Goal: Task Accomplishment & Management: Complete application form

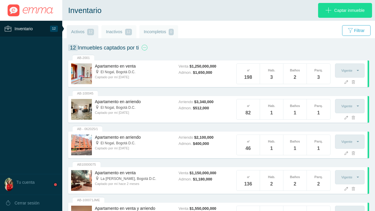
click at [18, 28] on span "Inventario" at bounding box center [24, 28] width 18 height 7
click at [348, 11] on span "Captar inmueble" at bounding box center [349, 10] width 31 height 15
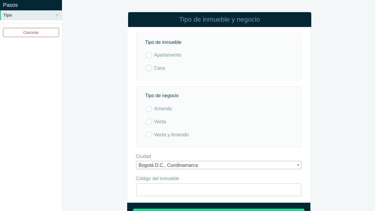
click at [149, 55] on label "Apartamento" at bounding box center [217, 55] width 144 height 7
click at [0, 0] on input "Apartamento" at bounding box center [0, 0] width 0 height 0
drag, startPoint x: 150, startPoint y: 108, endPoint x: 166, endPoint y: 151, distance: 46.1
click at [150, 109] on label "Arriendo" at bounding box center [217, 108] width 144 height 7
click at [0, 0] on input "Arriendo" at bounding box center [0, 0] width 0 height 0
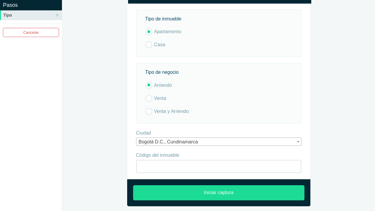
scroll to position [25, 0]
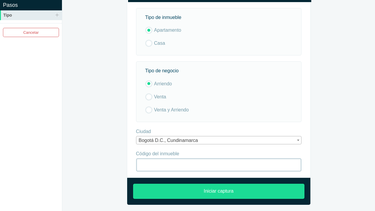
click at [187, 163] on input "Código del inmueble" at bounding box center [219, 164] width 166 height 13
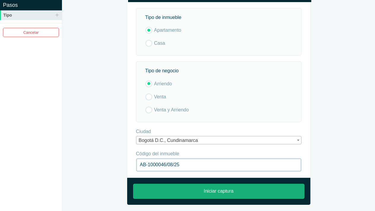
type input "AB-1000046/08/25"
click at [215, 192] on input "Iniciar captura" at bounding box center [218, 191] width 171 height 15
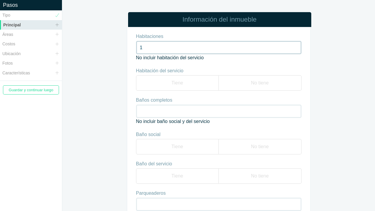
type input "1"
click at [264, 82] on label "No tiene" at bounding box center [260, 82] width 83 height 15
click at [0, 0] on input "No tiene" at bounding box center [0, 0] width 0 height 0
click at [156, 108] on input "Baños completos" at bounding box center [219, 111] width 166 height 13
type input "1"
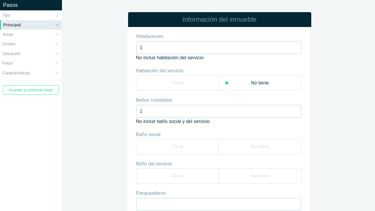
click at [189, 146] on label "Tiene" at bounding box center [177, 146] width 83 height 15
click at [0, 0] on input "Tiene" at bounding box center [0, 0] width 0 height 0
click at [264, 177] on label "No tiene" at bounding box center [260, 175] width 83 height 15
click at [0, 0] on input "No tiene" at bounding box center [0, 0] width 0 height 0
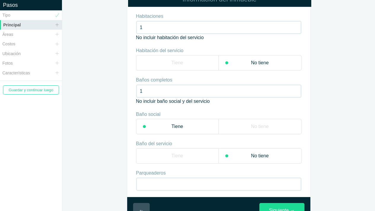
scroll to position [39, 0]
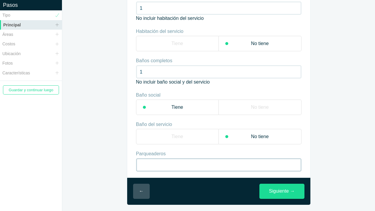
click at [158, 166] on input "Parqueaderos" at bounding box center [219, 164] width 166 height 13
type input "1"
type input "2"
click at [277, 190] on link "Siguiente →" at bounding box center [282, 191] width 45 height 15
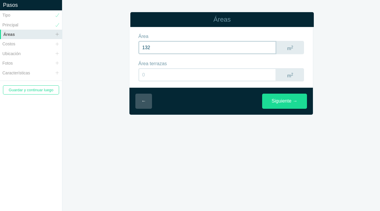
type input "132"
click at [147, 74] on input "number" at bounding box center [207, 74] width 138 height 13
type input "15"
click at [287, 101] on link "Siguiente →" at bounding box center [284, 101] width 45 height 15
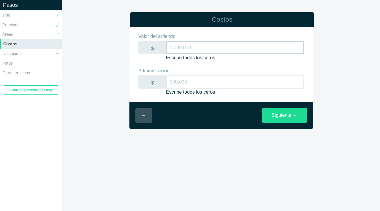
click at [187, 45] on input "Valor del arriendo" at bounding box center [235, 47] width 138 height 13
type input "9,500,000"
click at [184, 83] on input "Administración" at bounding box center [235, 81] width 138 height 13
type input "1,746,000"
click at [286, 116] on link "Siguiente →" at bounding box center [284, 115] width 45 height 15
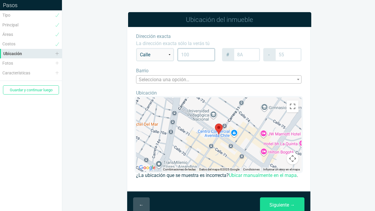
click at [196, 54] on input "text" at bounding box center [196, 54] width 38 height 13
type input "82"
type input "9"
type input "48"
click at [287, 79] on span "Selecciona una opción…" at bounding box center [218, 80] width 165 height 8
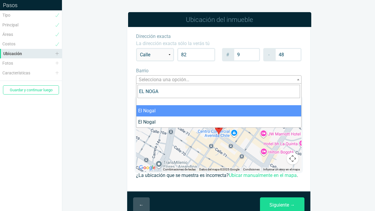
type input "EL NOGAL"
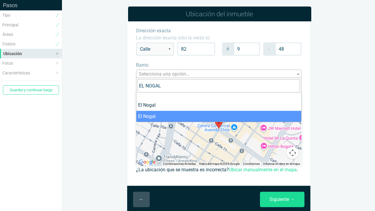
scroll to position [21, 0]
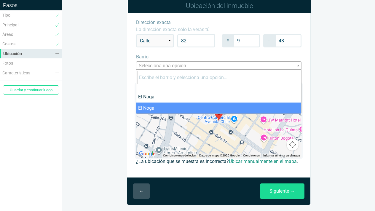
click at [256, 159] on link "Ubicar manualmente en el mapa" at bounding box center [263, 162] width 68 height 6
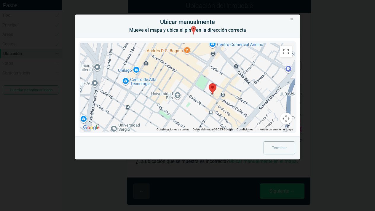
drag, startPoint x: 187, startPoint y: 73, endPoint x: 212, endPoint y: 79, distance: 26.6
click at [209, 83] on area at bounding box center [209, 83] width 0 height 0
click at [279, 141] on link "Terminar" at bounding box center [279, 147] width 31 height 13
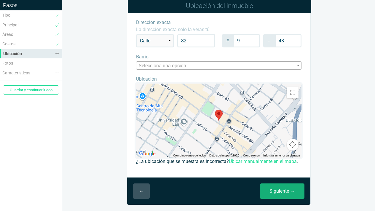
click at [281, 194] on link "Siguiente →" at bounding box center [282, 191] width 44 height 15
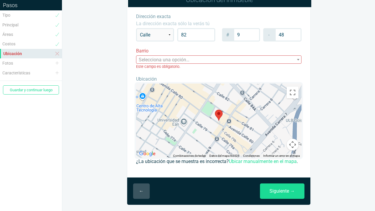
click at [150, 58] on span "Selecciona una opción…" at bounding box center [164, 60] width 51 height 6
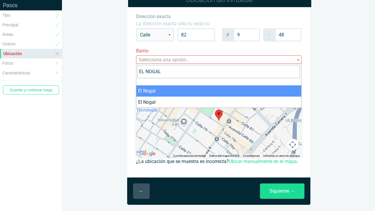
type input "EL NOGAL"
select select "5473a0f7726f634c9df50000"
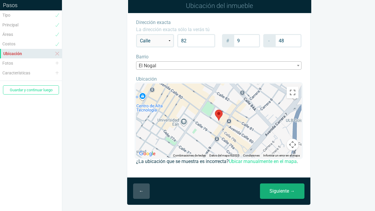
click at [288, 192] on link "Siguiente →" at bounding box center [282, 191] width 44 height 15
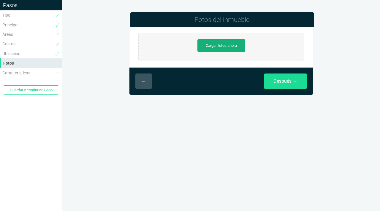
click at [220, 48] on link "Cargar fotos ahora" at bounding box center [221, 45] width 48 height 13
type input "C:\fakepath\IMG_6312.JPG"
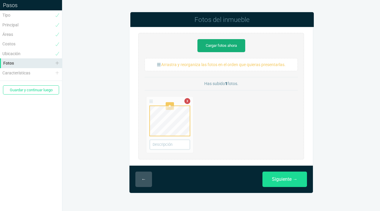
click at [221, 45] on link "Cargar fotos ahora" at bounding box center [221, 45] width 48 height 13
type input "C:\fakepath\IMG_6308.JPG"
click at [218, 46] on link "Cargar fotos ahora" at bounding box center [221, 45] width 48 height 13
type input "C:\fakepath\IMG_E6270.JPG"
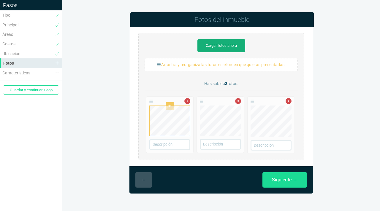
click at [228, 43] on link "Cargar fotos ahora" at bounding box center [221, 45] width 48 height 13
type input "C:\fakepath\IMG_E6303.JPG"
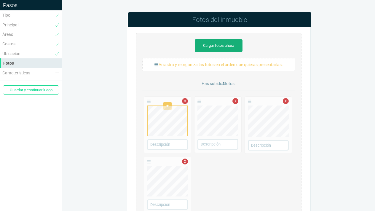
click at [219, 44] on link "Cargar fotos ahora" at bounding box center [219, 45] width 48 height 13
type input "C:\fakepath\IMG_E6306.JPG"
click at [237, 163] on link "x" at bounding box center [236, 162] width 6 height 6
click at [212, 44] on link "Cargar fotos ahora" at bounding box center [219, 45] width 48 height 13
type input "C:\fakepath\IMG_E6272.JPG"
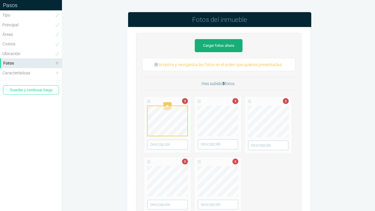
click at [220, 47] on link "Cargar fotos ahora" at bounding box center [219, 45] width 48 height 13
type input "C:\fakepath\IMG_E6276.JPG"
click at [228, 44] on link "Cargar fotos ahora" at bounding box center [219, 45] width 48 height 13
type input "C:\fakepath\IMG_E6280.JPG"
click at [225, 47] on link "Cargar fotos ahora" at bounding box center [219, 45] width 48 height 13
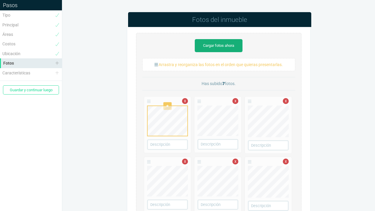
type input "C:\fakepath\IMG_E6283.JPG"
click at [228, 45] on link "Cargar fotos ahora" at bounding box center [219, 45] width 48 height 13
type input "C:\fakepath\IMG_E6287.JPG"
click at [217, 47] on link "Cargar fotos ahora" at bounding box center [219, 45] width 48 height 13
type input "C:\fakepath\IMG_E6292.JPG"
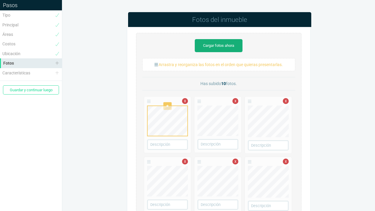
click at [218, 46] on link "Cargar fotos ahora" at bounding box center [219, 45] width 48 height 13
click at [219, 47] on link "Cargar fotos ahora" at bounding box center [219, 45] width 48 height 13
type input "C:\fakepath\IMG_E6294.JPG"
click at [222, 46] on link "Cargar fotos ahora" at bounding box center [219, 45] width 48 height 13
type input "C:\fakepath\IMG_E6274.JPG"
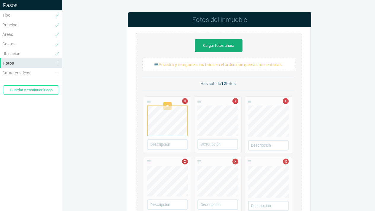
click at [230, 44] on link "Cargar fotos ahora" at bounding box center [219, 45] width 48 height 13
type input "C:\fakepath\IMG_E6297.JPG"
click at [227, 44] on link "Cargar fotos ahora" at bounding box center [219, 45] width 48 height 13
type input "C:\fakepath\IMG_E6266.JPG"
click at [219, 43] on link "Cargar fotos ahora" at bounding box center [219, 45] width 48 height 13
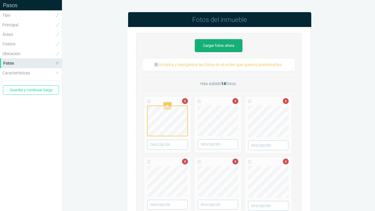
click at [210, 44] on link "Cargar fotos ahora" at bounding box center [219, 45] width 48 height 13
type input "C:\fakepath\IMG_E6265.JPG"
click at [217, 43] on link "Cargar fotos ahora" at bounding box center [219, 45] width 48 height 13
type input "C:\fakepath\IMG_E6269.JPG"
click at [203, 45] on link "Cargar fotos ahora" at bounding box center [219, 45] width 48 height 13
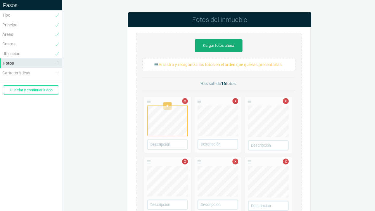
type input "C:\fakepath\IMG_E6267.JPG"
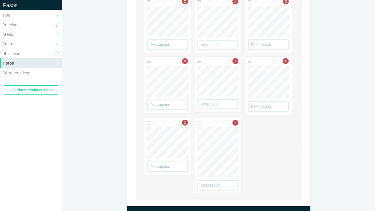
scroll to position [348, 0]
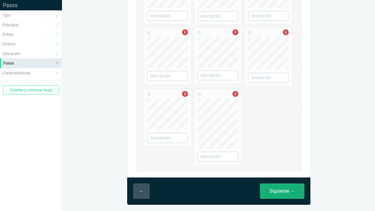
click at [279, 191] on link "Siguiente →" at bounding box center [282, 191] width 44 height 15
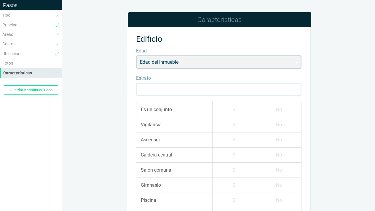
click at [189, 60] on select "Edad del inmueble Proyecto en planos Proyecto en construcción Estrenar Hasta 2 …" at bounding box center [219, 61] width 166 height 13
select select "2"
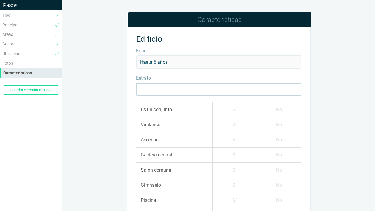
click at [158, 92] on input "Estrato" at bounding box center [219, 89] width 166 height 13
type input "6"
drag, startPoint x: 236, startPoint y: 110, endPoint x: 234, endPoint y: 119, distance: 9.6
click at [236, 110] on label "Sí" at bounding box center [234, 109] width 44 height 15
click at [0, 0] on input "Sí" at bounding box center [0, 0] width 0 height 0
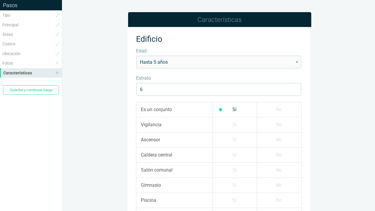
click at [233, 123] on label "Sí" at bounding box center [234, 124] width 44 height 15
click at [0, 0] on input "Sí" at bounding box center [0, 0] width 0 height 0
click at [229, 140] on label "Sí" at bounding box center [234, 140] width 44 height 15
click at [0, 0] on input "Sí" at bounding box center [0, 0] width 0 height 0
click at [229, 153] on label "Sí" at bounding box center [234, 155] width 44 height 15
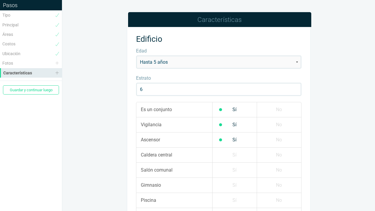
click at [0, 0] on input "Sí" at bounding box center [0, 0] width 0 height 0
click at [280, 171] on label "No" at bounding box center [279, 170] width 44 height 15
click at [0, 0] on input "No" at bounding box center [0, 0] width 0 height 0
click at [279, 183] on label "No" at bounding box center [279, 185] width 44 height 15
click at [0, 0] on input "No" at bounding box center [0, 0] width 0 height 0
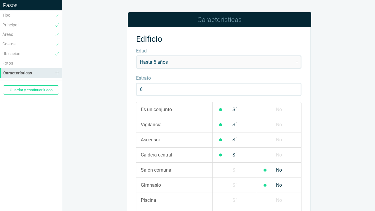
click at [280, 198] on label "No" at bounding box center [279, 200] width 44 height 15
click at [0, 0] on input "No" at bounding box center [0, 0] width 0 height 0
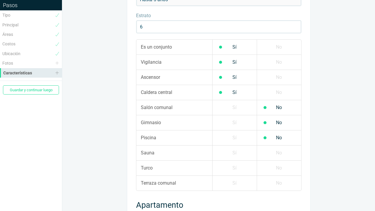
scroll to position [63, 0]
click at [292, 155] on label "No" at bounding box center [279, 152] width 44 height 15
click at [0, 0] on input "No" at bounding box center [0, 0] width 0 height 0
drag, startPoint x: 284, startPoint y: 167, endPoint x: 283, endPoint y: 171, distance: 3.7
click at [284, 167] on label "No" at bounding box center [279, 167] width 44 height 15
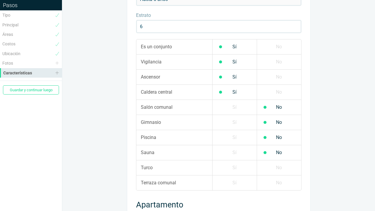
click at [0, 0] on input "No" at bounding box center [0, 0] width 0 height 0
click at [277, 185] on label "No" at bounding box center [279, 183] width 44 height 15
click at [0, 0] on input "No" at bounding box center [0, 0] width 0 height 0
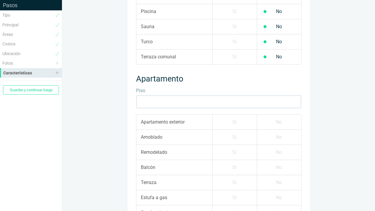
scroll to position [196, 0]
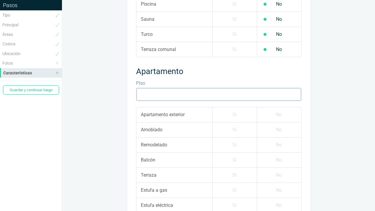
click at [222, 94] on input "Piso" at bounding box center [219, 94] width 166 height 13
type input "6"
click at [237, 117] on label "Sí" at bounding box center [234, 114] width 44 height 15
click at [0, 0] on input "Sí" at bounding box center [0, 0] width 0 height 0
click at [284, 126] on label "No" at bounding box center [279, 129] width 44 height 15
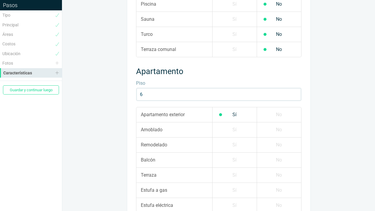
click at [0, 0] on input "No" at bounding box center [0, 0] width 0 height 0
drag, startPoint x: 234, startPoint y: 141, endPoint x: 237, endPoint y: 157, distance: 16.3
click at [234, 141] on label "Sí" at bounding box center [234, 145] width 44 height 15
click at [0, 0] on input "Sí" at bounding box center [0, 0] width 0 height 0
click at [237, 157] on label "Sí" at bounding box center [234, 160] width 44 height 15
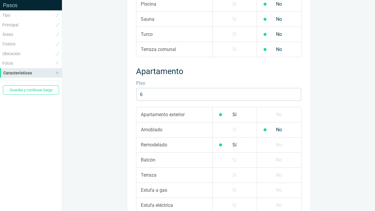
click at [0, 0] on input "Sí" at bounding box center [0, 0] width 0 height 0
click at [285, 176] on label "No" at bounding box center [279, 175] width 44 height 15
click at [0, 0] on input "No" at bounding box center [0, 0] width 0 height 0
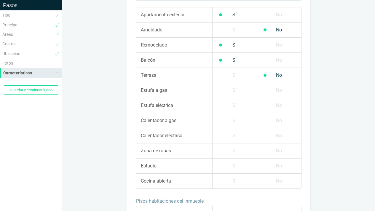
scroll to position [299, 0]
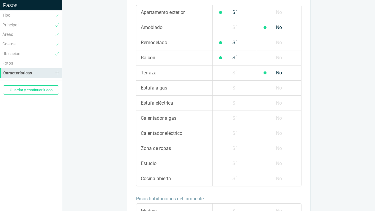
click at [282, 88] on label "No" at bounding box center [279, 88] width 44 height 15
click at [0, 0] on input "No" at bounding box center [0, 0] width 0 height 0
click at [236, 102] on label "Sí" at bounding box center [234, 103] width 44 height 15
click at [0, 0] on input "Sí" at bounding box center [0, 0] width 0 height 0
click at [281, 120] on label "No" at bounding box center [279, 118] width 44 height 15
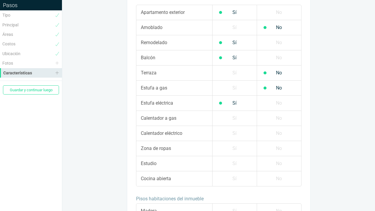
click at [0, 0] on input "No" at bounding box center [0, 0] width 0 height 0
click at [278, 131] on label "No" at bounding box center [279, 133] width 44 height 15
click at [0, 0] on input "No" at bounding box center [0, 0] width 0 height 0
drag, startPoint x: 238, startPoint y: 146, endPoint x: 232, endPoint y: 170, distance: 25.0
click at [238, 147] on label "Sí" at bounding box center [234, 148] width 44 height 15
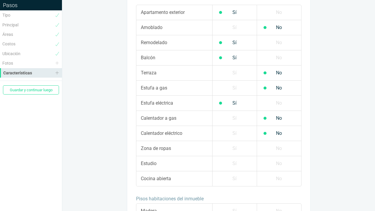
click at [0, 0] on input "Sí" at bounding box center [0, 0] width 0 height 0
click at [279, 164] on label "No" at bounding box center [279, 163] width 44 height 15
click at [0, 0] on input "No" at bounding box center [0, 0] width 0 height 0
click at [237, 180] on label "Sí" at bounding box center [234, 178] width 44 height 15
click at [0, 0] on input "Sí" at bounding box center [0, 0] width 0 height 0
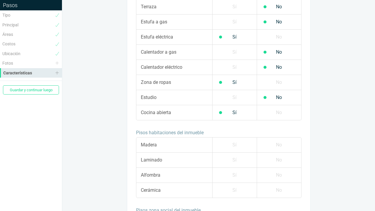
scroll to position [375, 0]
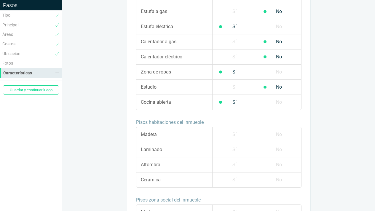
click at [233, 135] on label "Sí" at bounding box center [234, 134] width 44 height 15
click at [0, 0] on input "Sí" at bounding box center [0, 0] width 0 height 0
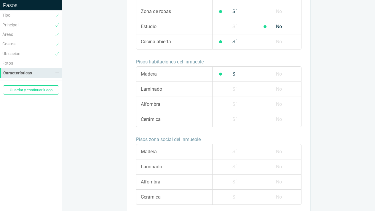
scroll to position [437, 0]
click at [233, 149] on label "Sí" at bounding box center [234, 150] width 44 height 15
click at [0, 0] on input "Sí" at bounding box center [0, 0] width 0 height 0
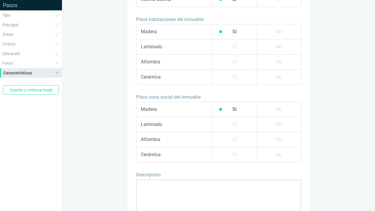
scroll to position [527, 0]
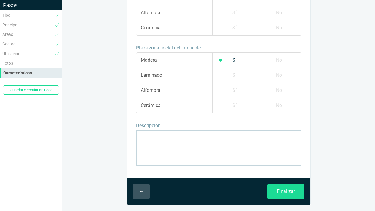
click at [149, 137] on textarea at bounding box center [219, 148] width 166 height 36
paste textarea "Apartamento en arriendo en el corazón de [GEOGRAPHIC_DATA] barrio [GEOGRAPHIC_D…"
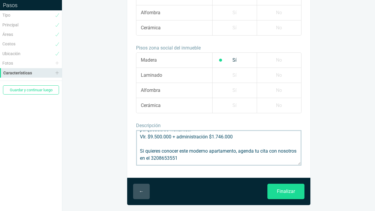
scroll to position [80, 0]
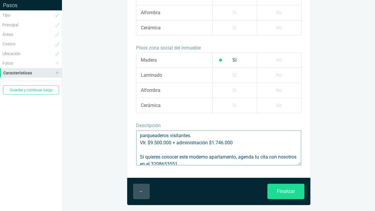
click at [206, 157] on textarea "Apartamento en arriendo en el corazón de [GEOGRAPHIC_DATA] barrio [GEOGRAPHIC_D…" at bounding box center [219, 148] width 166 height 36
type textarea "Apartamento en arriendo en el corazón de [GEOGRAPHIC_DATA] barrio [GEOGRAPHIC_D…"
click at [285, 192] on input "Finalizar" at bounding box center [286, 191] width 37 height 15
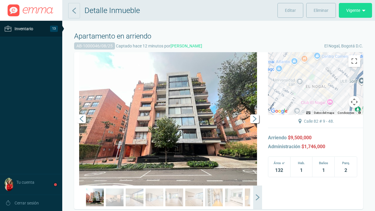
click at [254, 123] on span "Siguiente" at bounding box center [254, 118] width 9 height 9
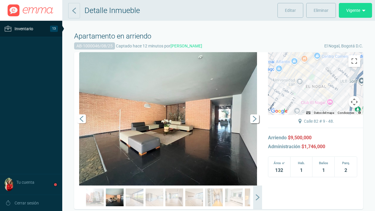
click at [254, 123] on span "Siguiente" at bounding box center [254, 118] width 9 height 9
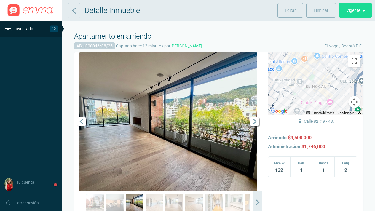
click at [257, 126] on span "Siguiente" at bounding box center [254, 121] width 9 height 9
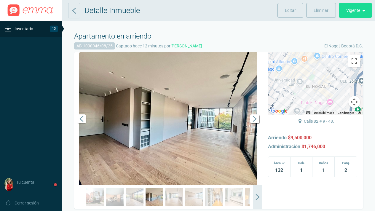
click at [254, 123] on span "Siguiente" at bounding box center [254, 118] width 9 height 9
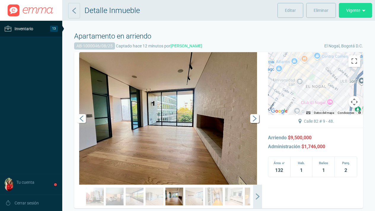
click at [254, 123] on span "Siguiente" at bounding box center [254, 118] width 9 height 9
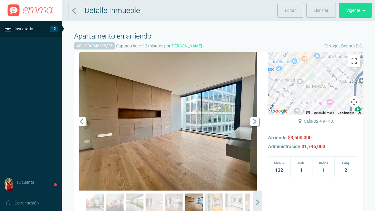
click at [254, 126] on span "Siguiente" at bounding box center [254, 121] width 9 height 9
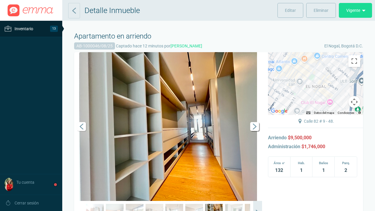
click at [254, 127] on link "Siguiente" at bounding box center [253, 126] width 18 height 149
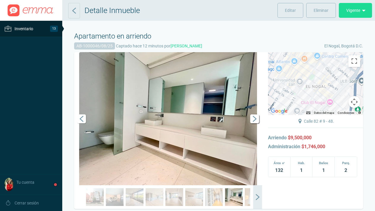
click at [256, 123] on span "Siguiente" at bounding box center [254, 118] width 9 height 9
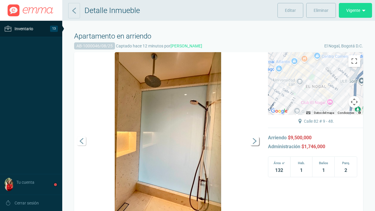
click at [258, 146] on span "Siguiente" at bounding box center [254, 141] width 9 height 9
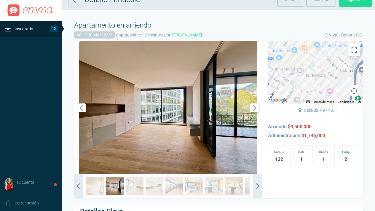
scroll to position [19, 0]
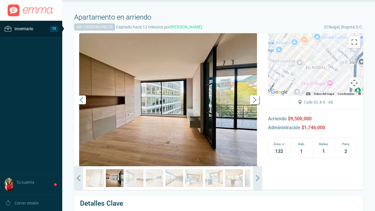
click at [255, 104] on span "Siguiente" at bounding box center [254, 100] width 9 height 9
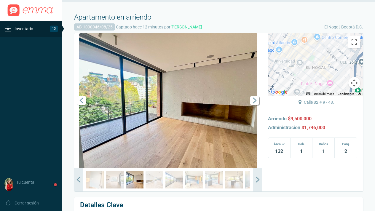
click at [255, 105] on span "Siguiente" at bounding box center [254, 100] width 9 height 9
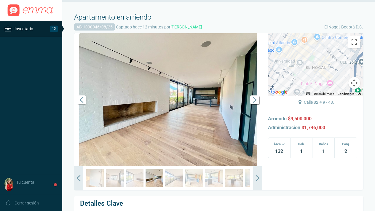
click at [255, 104] on span "Siguiente" at bounding box center [254, 100] width 9 height 9
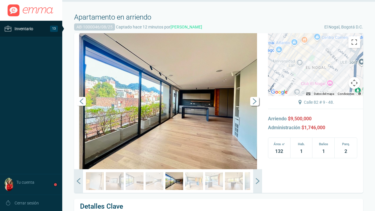
click at [255, 106] on span "Siguiente" at bounding box center [254, 101] width 9 height 9
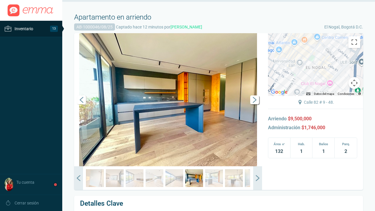
click at [255, 104] on span "Siguiente" at bounding box center [254, 100] width 9 height 9
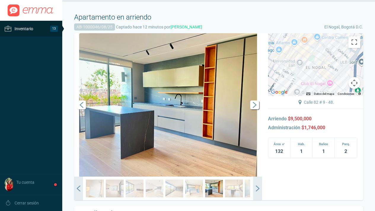
click at [255, 107] on span "Siguiente" at bounding box center [254, 105] width 9 height 9
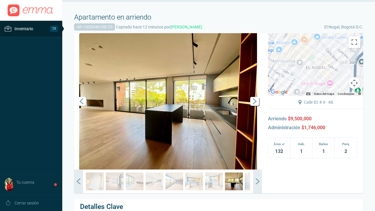
click at [255, 106] on span "Siguiente" at bounding box center [254, 101] width 9 height 9
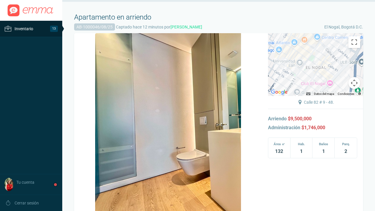
click at [26, 29] on span "Inventario" at bounding box center [24, 28] width 19 height 7
